Goal: Task Accomplishment & Management: Manage account settings

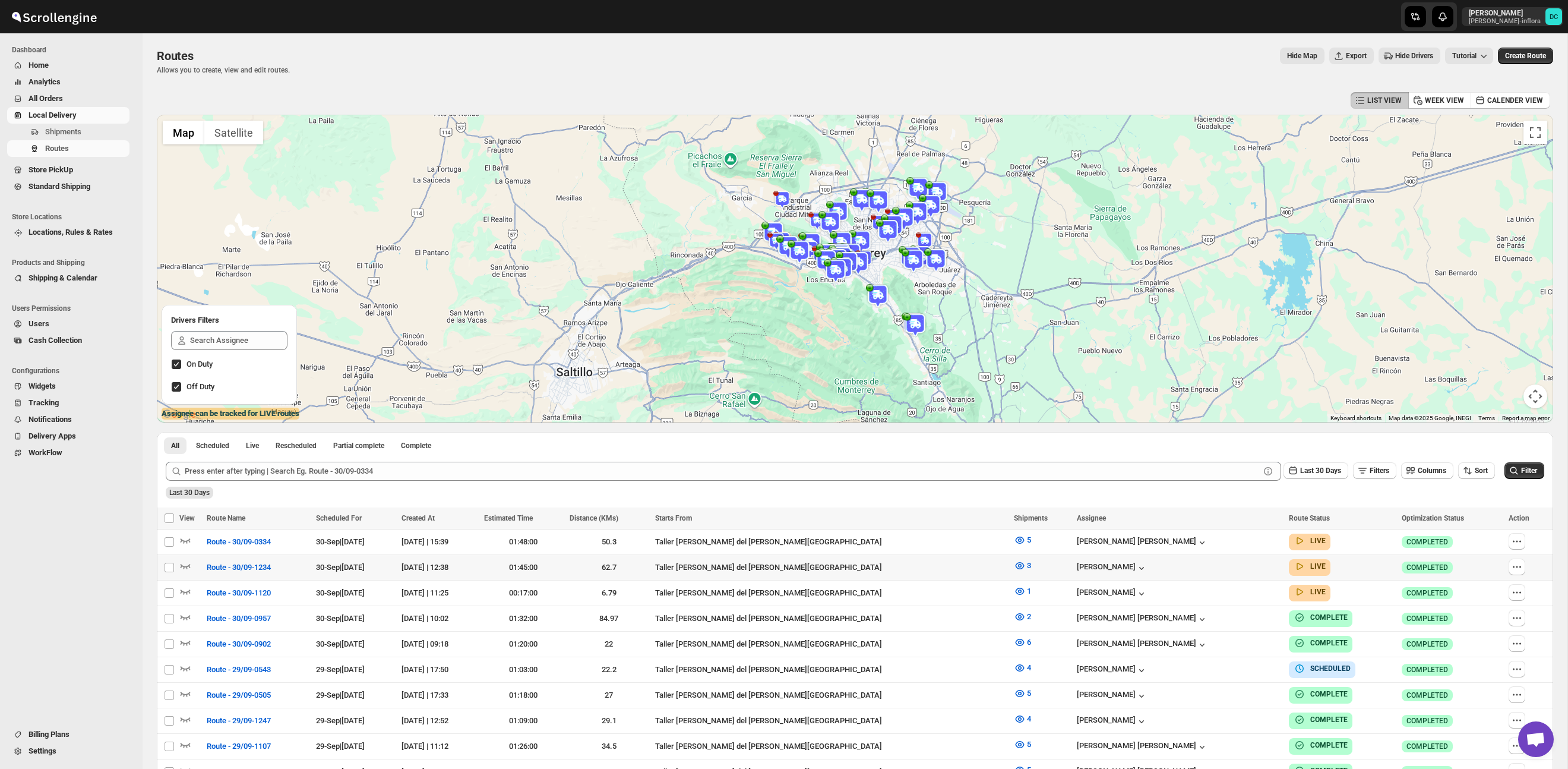
click at [1511, 572] on button "button" at bounding box center [1517, 567] width 17 height 17
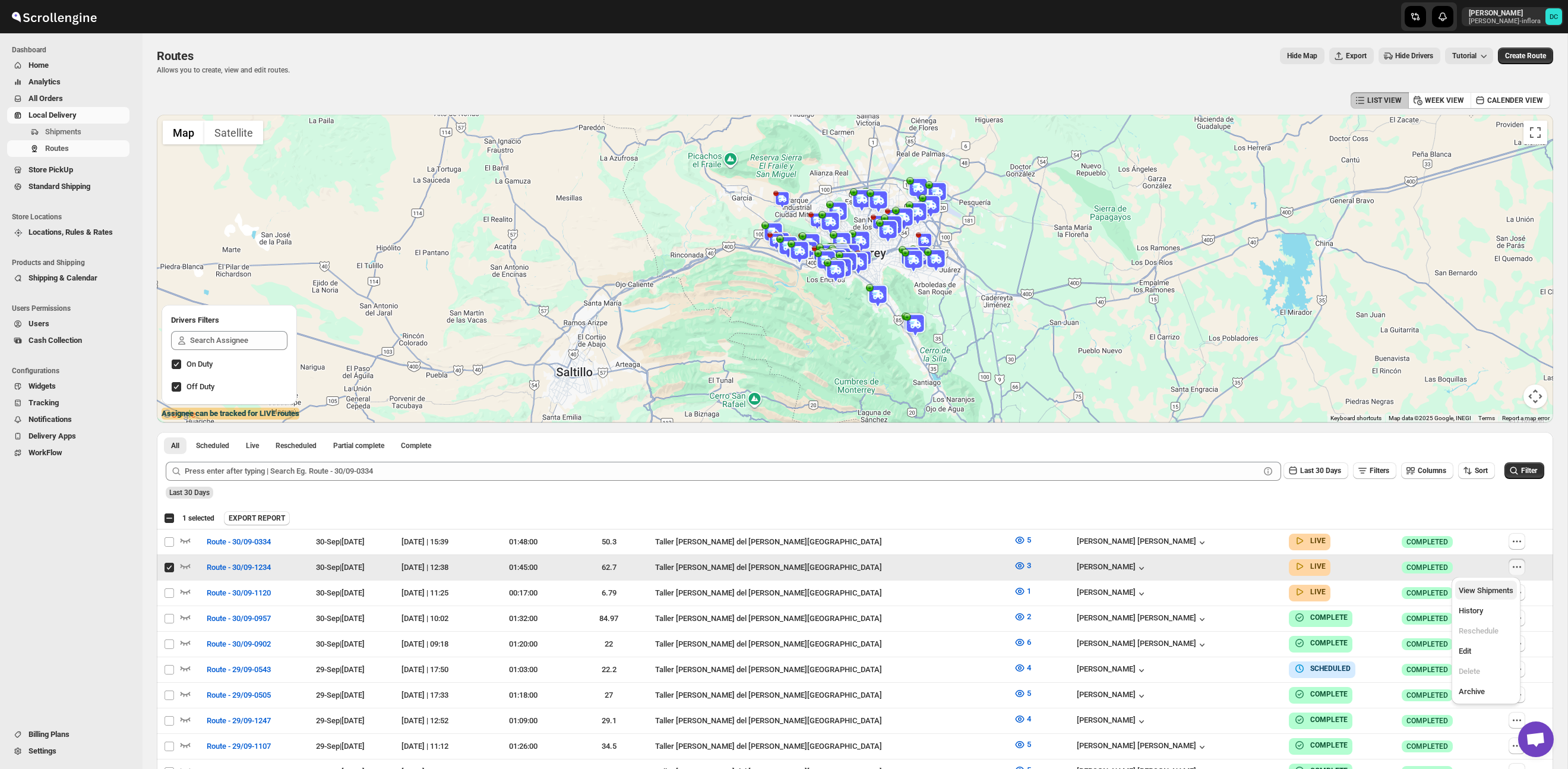
click at [1490, 594] on span "View Shipments" at bounding box center [1486, 590] width 55 height 9
checkbox input "false"
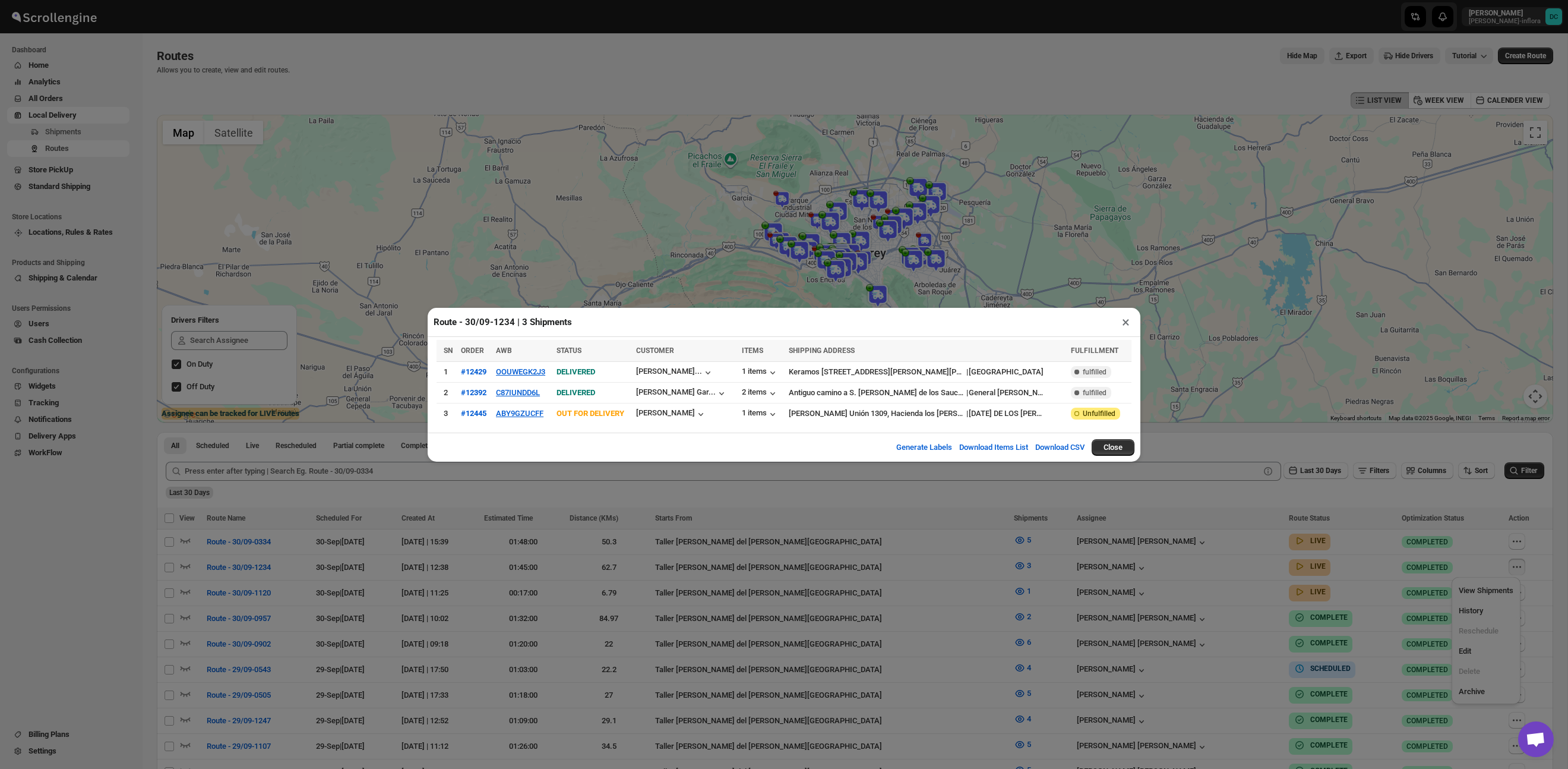
drag, startPoint x: 1128, startPoint y: 322, endPoint x: 1494, endPoint y: 509, distance: 411.0
click at [1128, 322] on button "×" at bounding box center [1126, 322] width 18 height 17
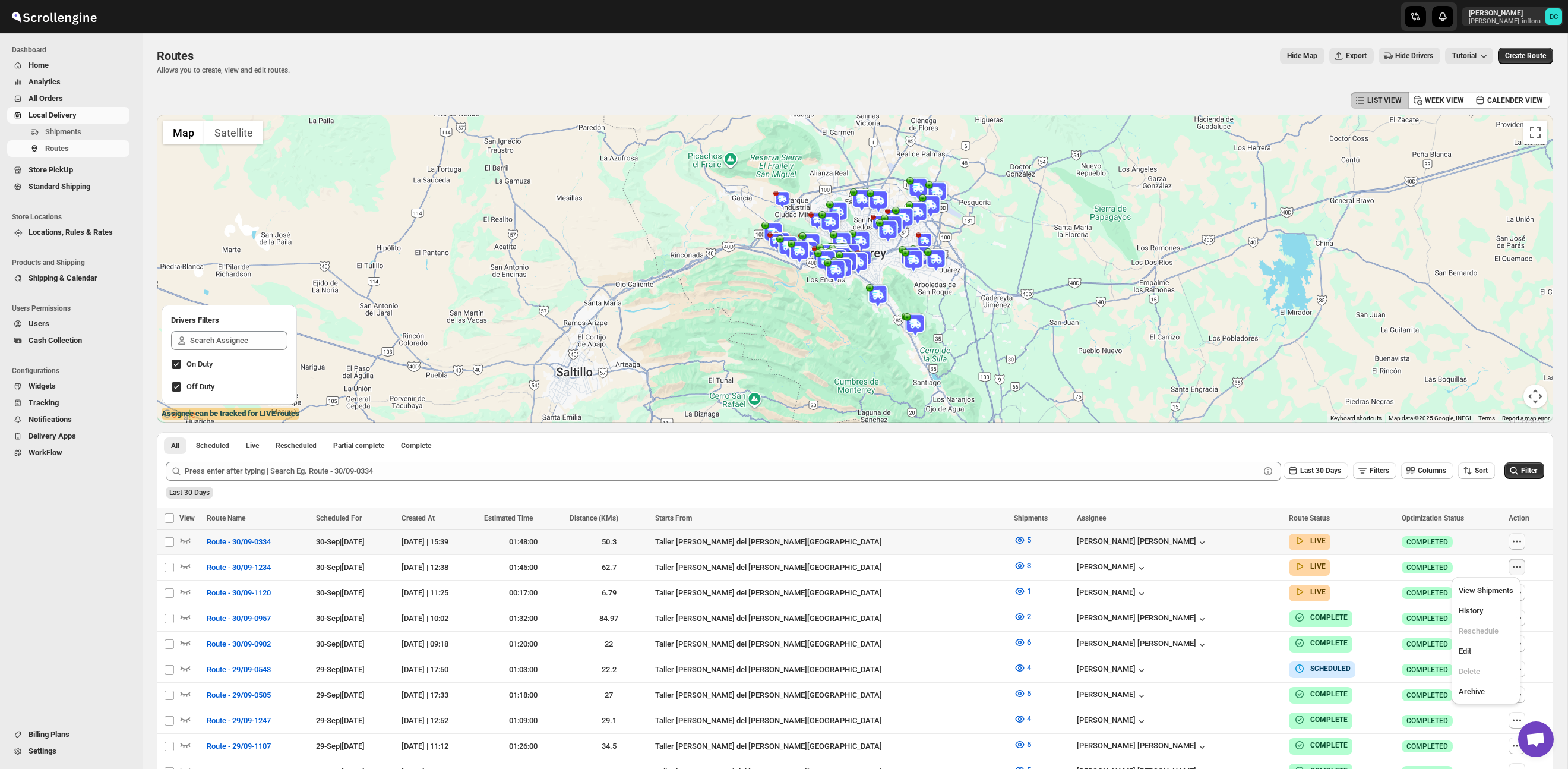
click at [1515, 546] on icon "button" at bounding box center [1517, 541] width 12 height 12
click at [1514, 503] on div "Submit Last 30 Days Filters Columns Sort Filter Last 30 Days" at bounding box center [855, 480] width 1397 height 55
click at [1484, 509] on div "Select all 50 Routes 1 selected EXPORT REPORT EXPORT REPORT" at bounding box center [855, 517] width 1397 height 21
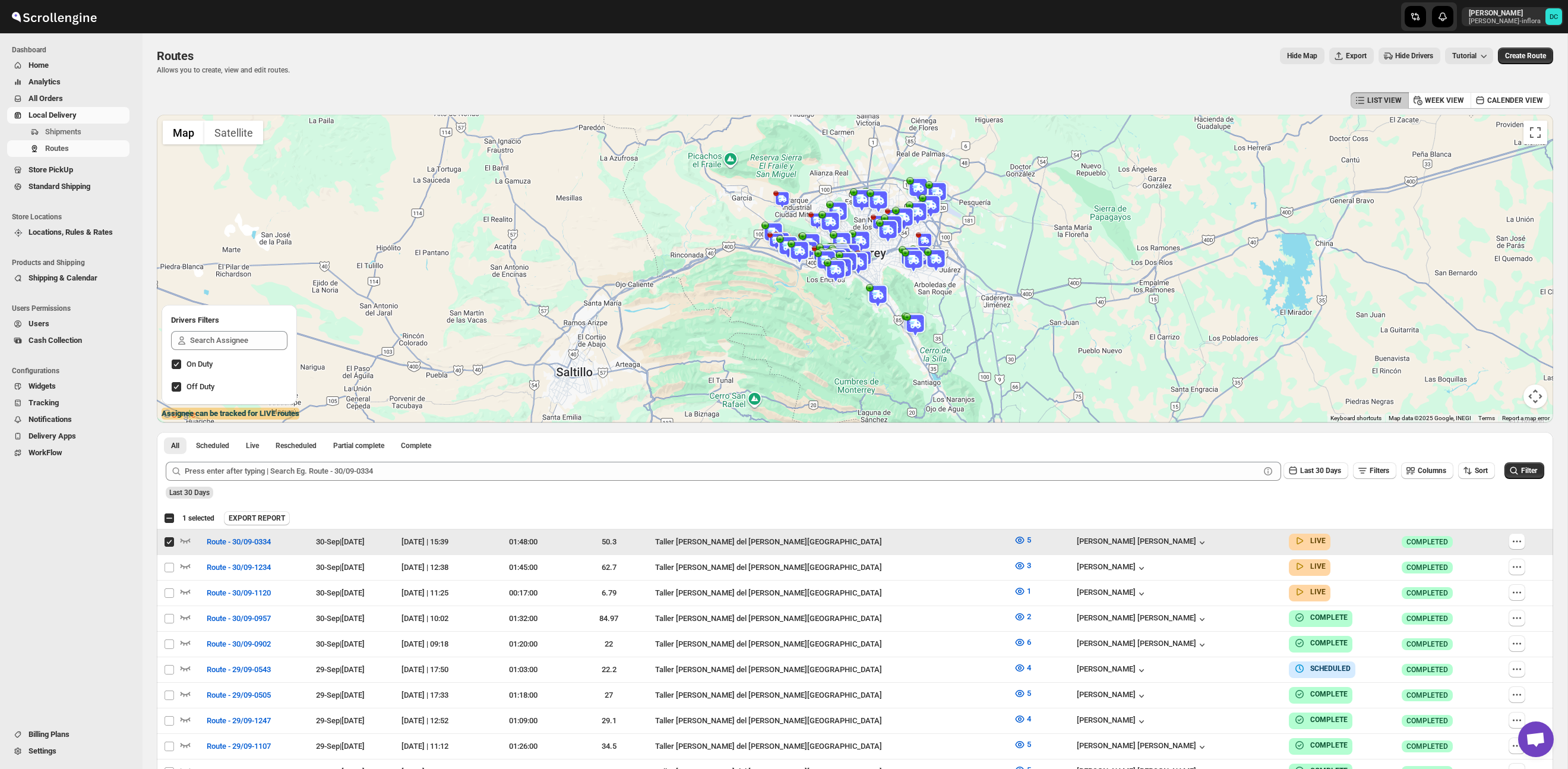
click at [167, 541] on input "Select route" at bounding box center [170, 542] width 10 height 10
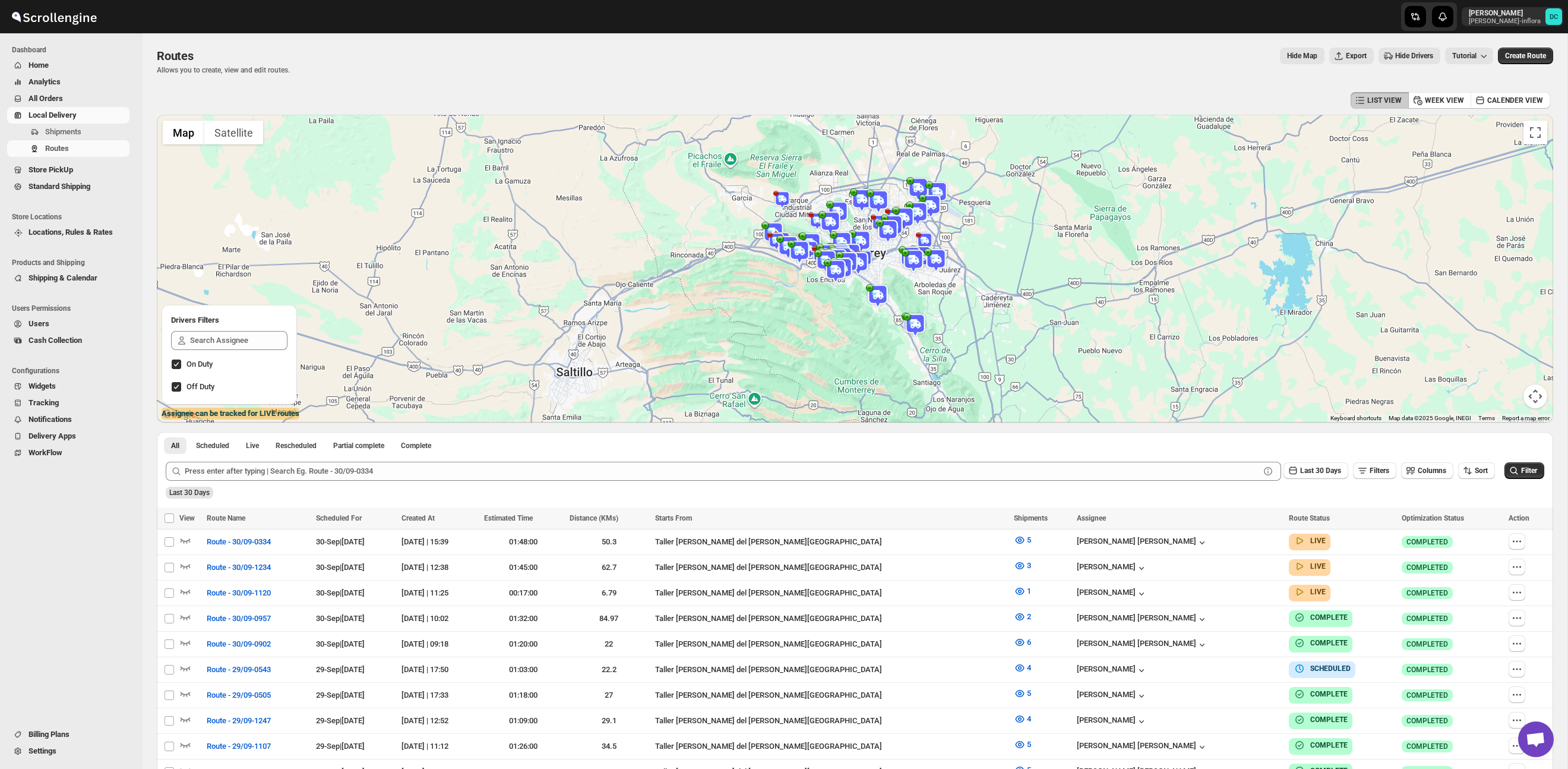
click at [395, 512] on div "Scheduled For" at bounding box center [355, 517] width 79 height 12
click at [1517, 543] on icon "button" at bounding box center [1517, 541] width 12 height 12
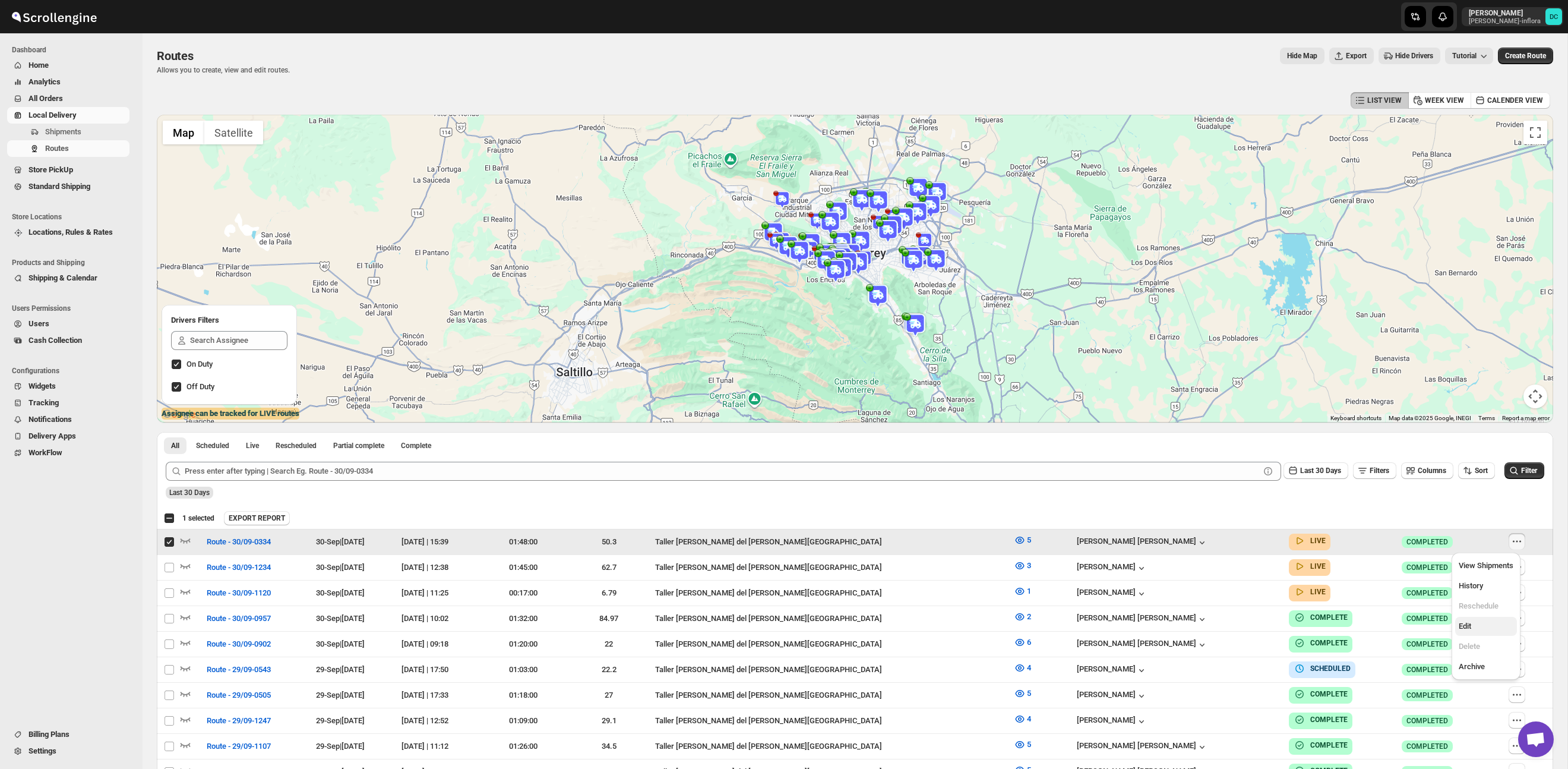
click at [1462, 623] on span "Edit" at bounding box center [1465, 626] width 13 height 9
checkbox input "false"
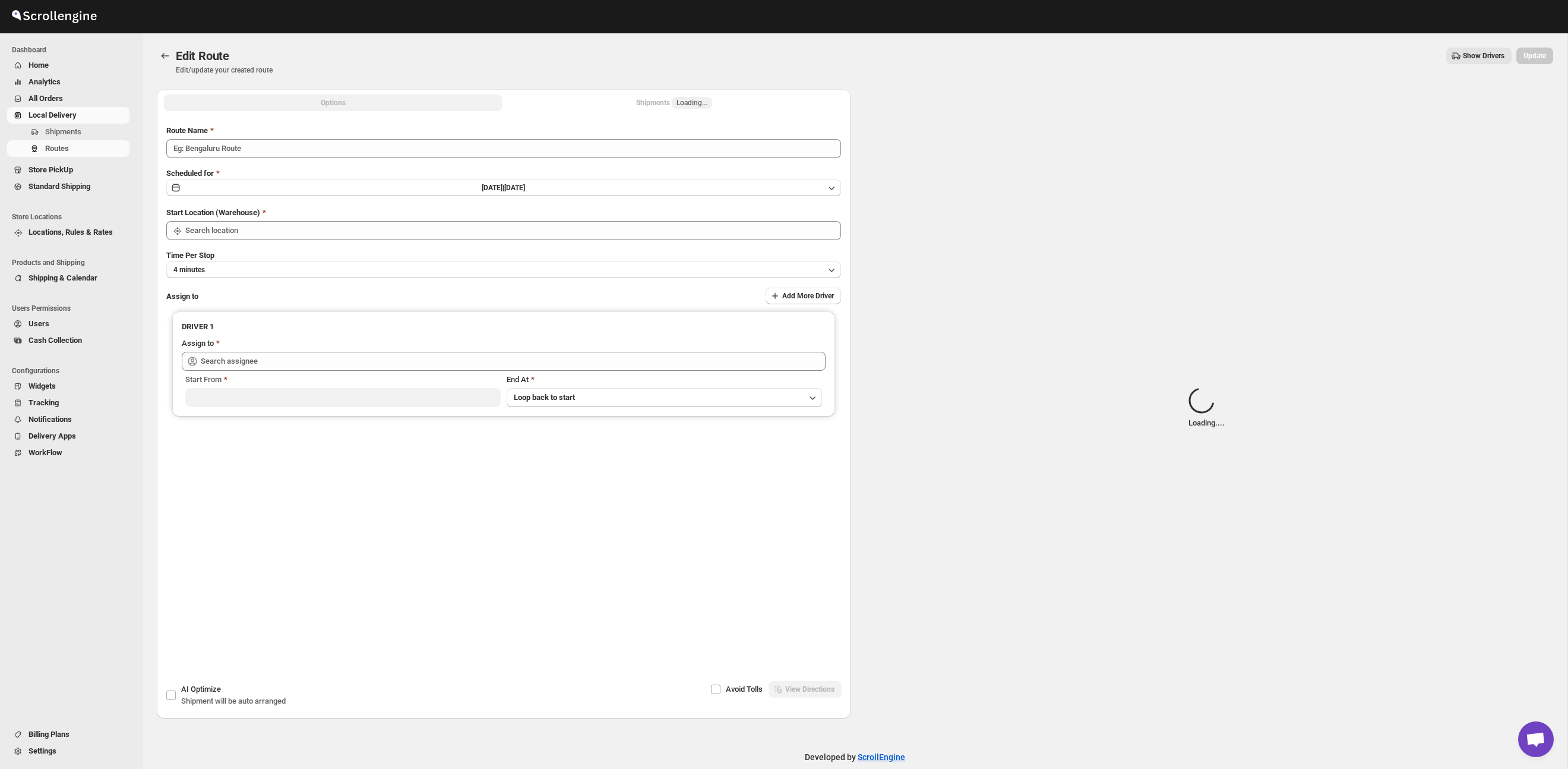
type input "Route - 30/09-0334"
type input "Taller [PERSON_NAME] del [PERSON_NAME][GEOGRAPHIC_DATA]"
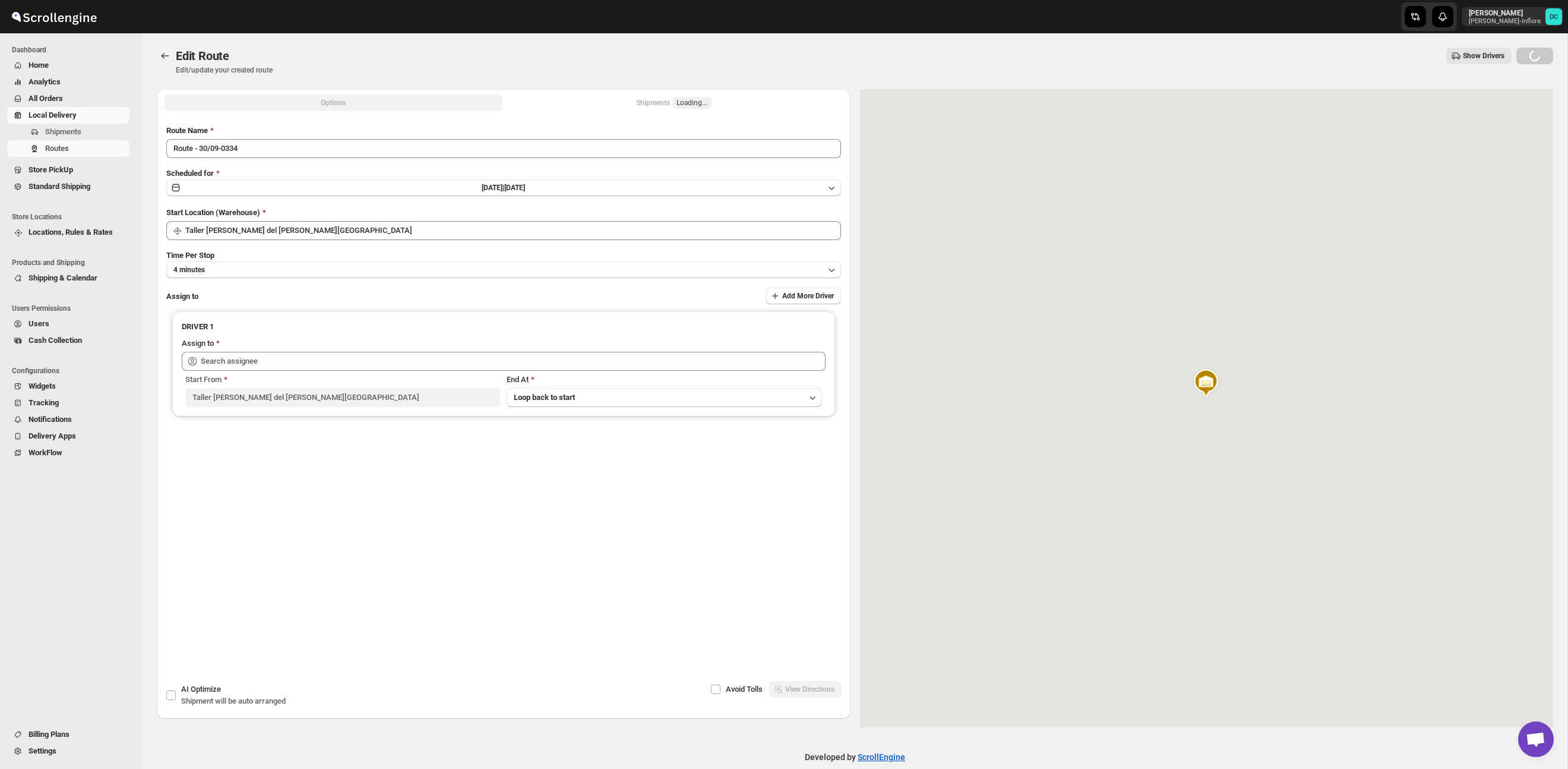
click at [665, 109] on button "Shipments Loading..." at bounding box center [673, 103] width 338 height 17
type input "[PERSON_NAME] [PERSON_NAME] ([EMAIL_ADDRESS][DOMAIN_NAME])"
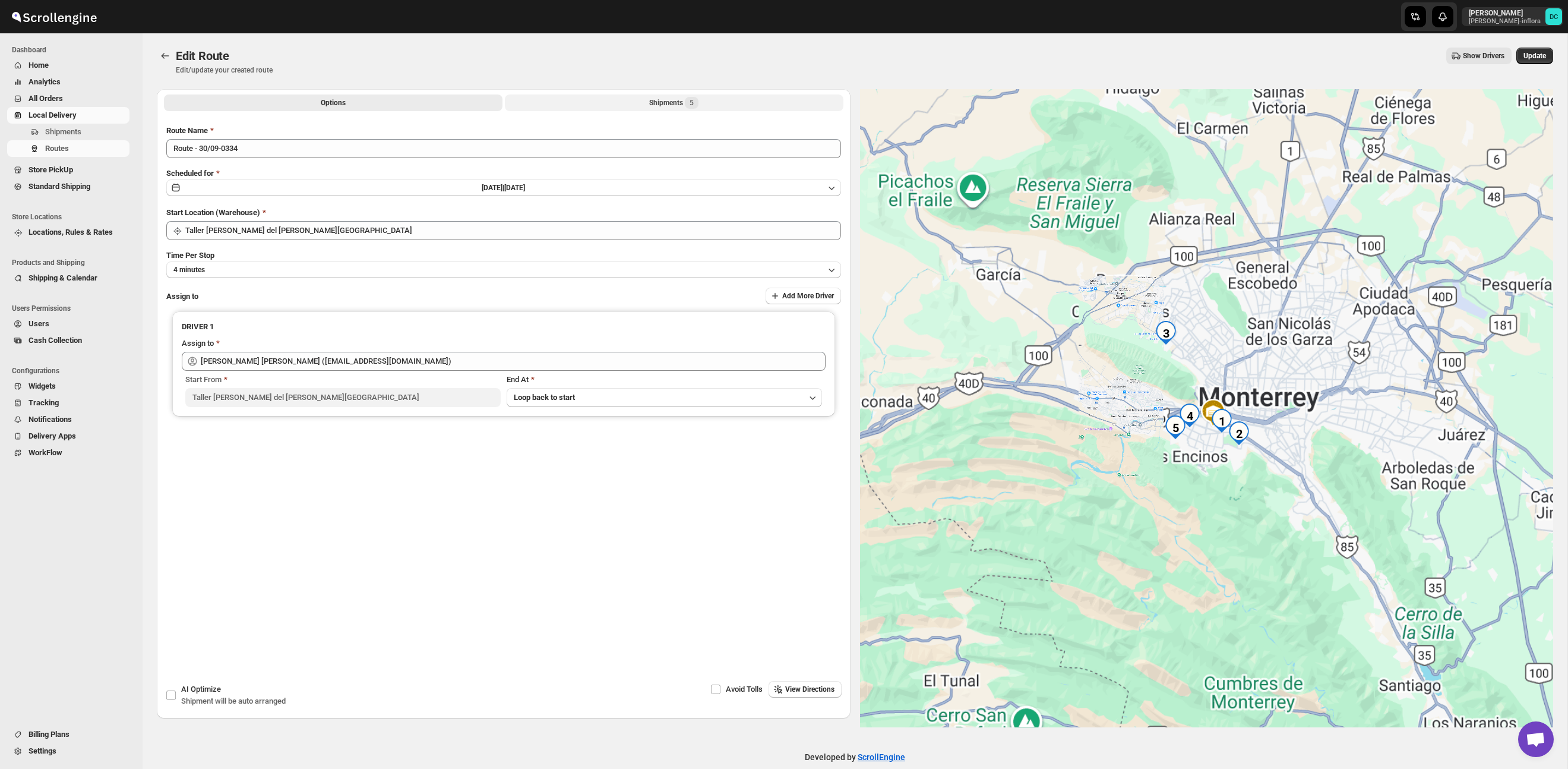
click at [638, 100] on button "Shipments 5" at bounding box center [673, 103] width 338 height 17
